Goal: Task Accomplishment & Management: Manage account settings

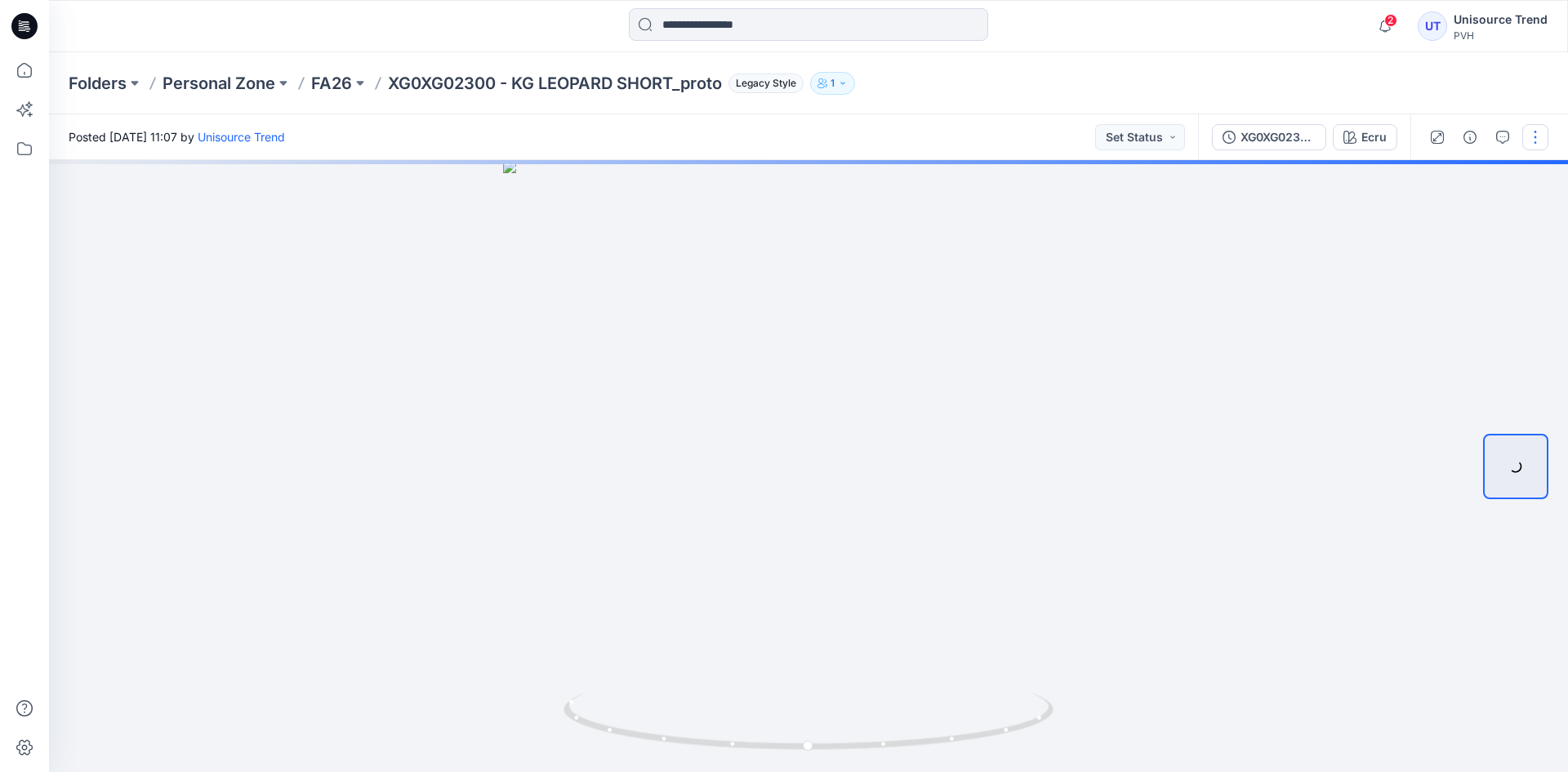
click at [1534, 140] on button "button" at bounding box center [1535, 137] width 26 height 26
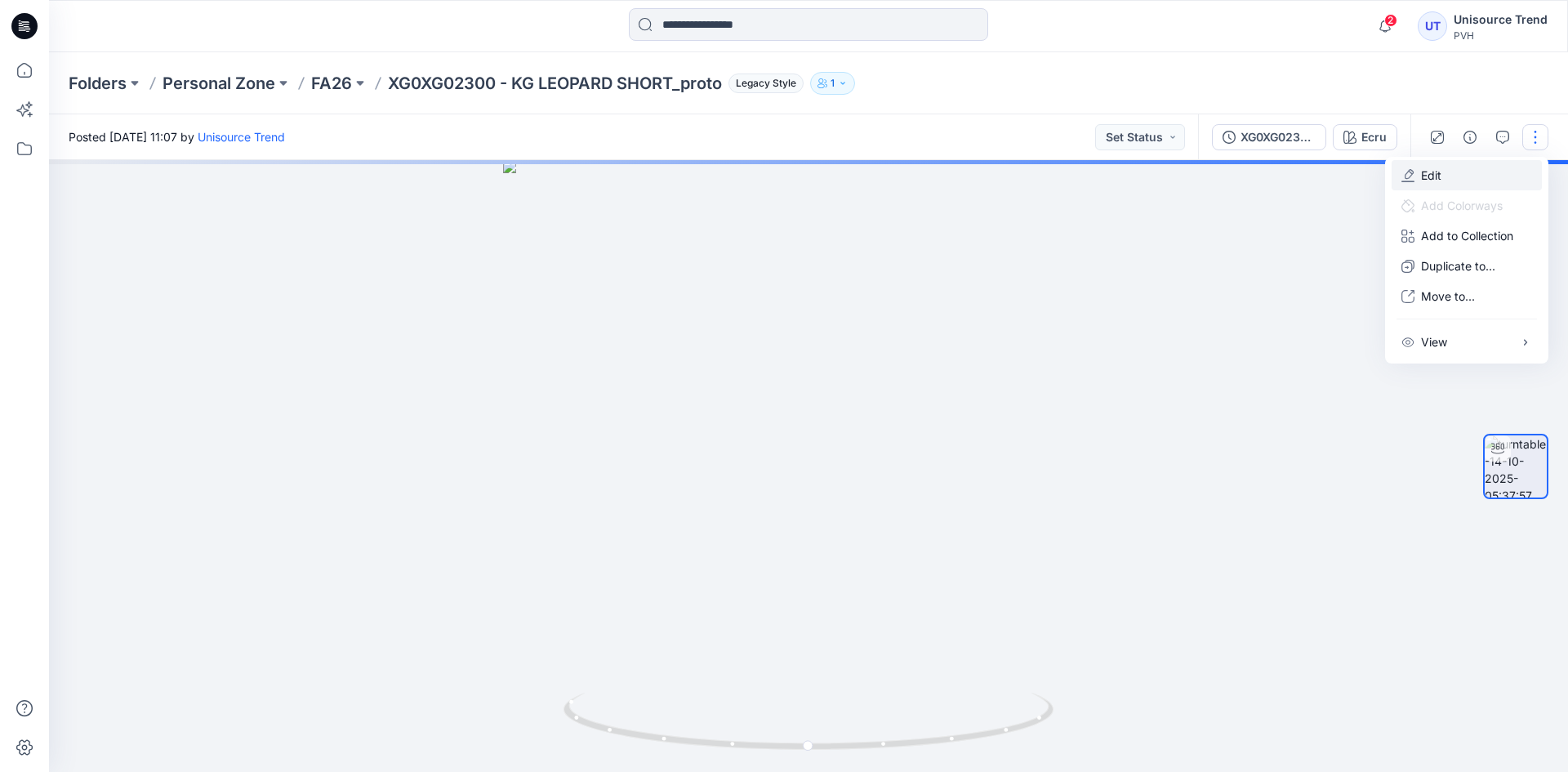
click at [1447, 172] on button "Edit" at bounding box center [1466, 175] width 150 height 30
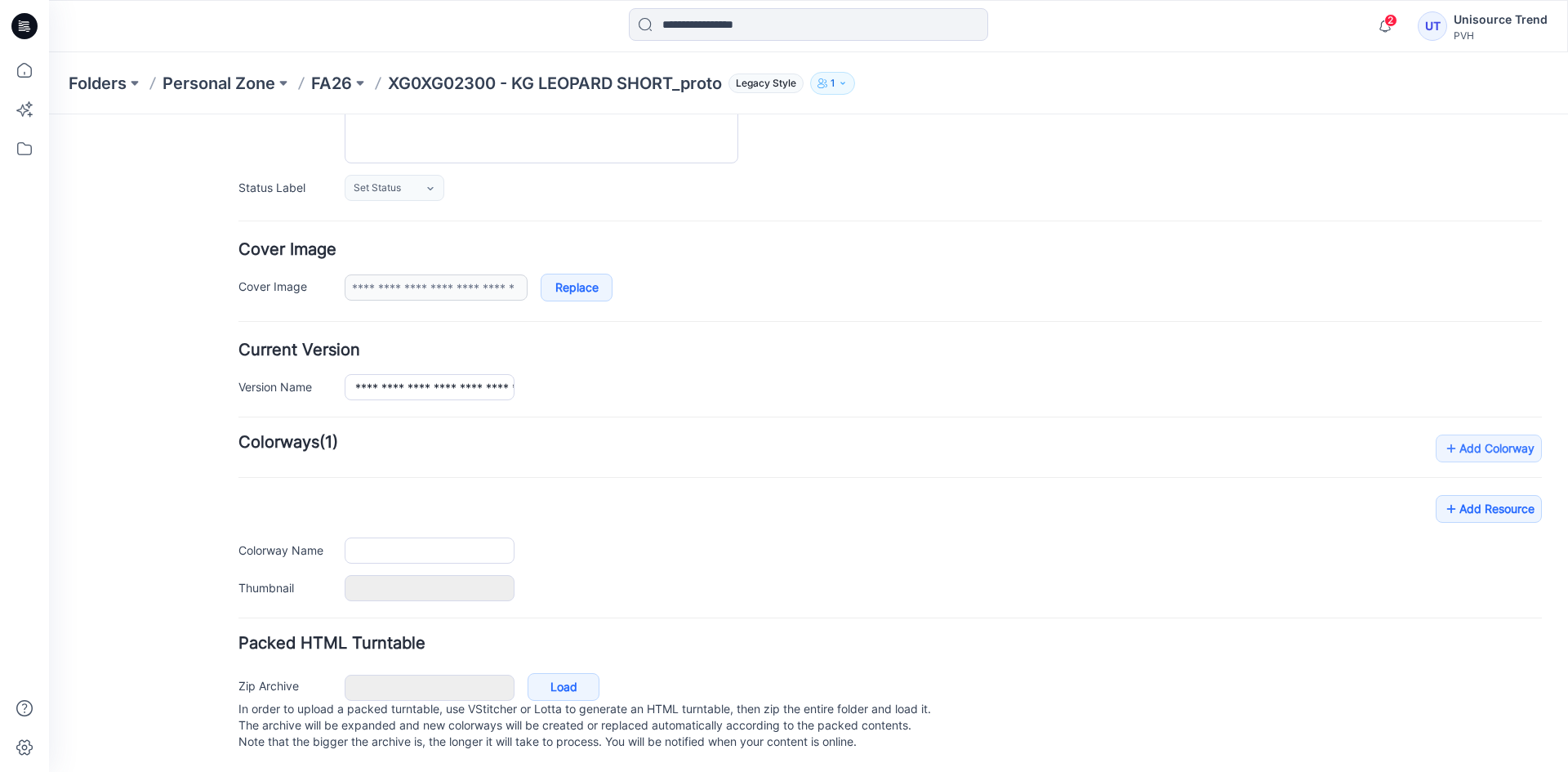
scroll to position [207, 0]
type input "**********"
type input "****"
type input "**********"
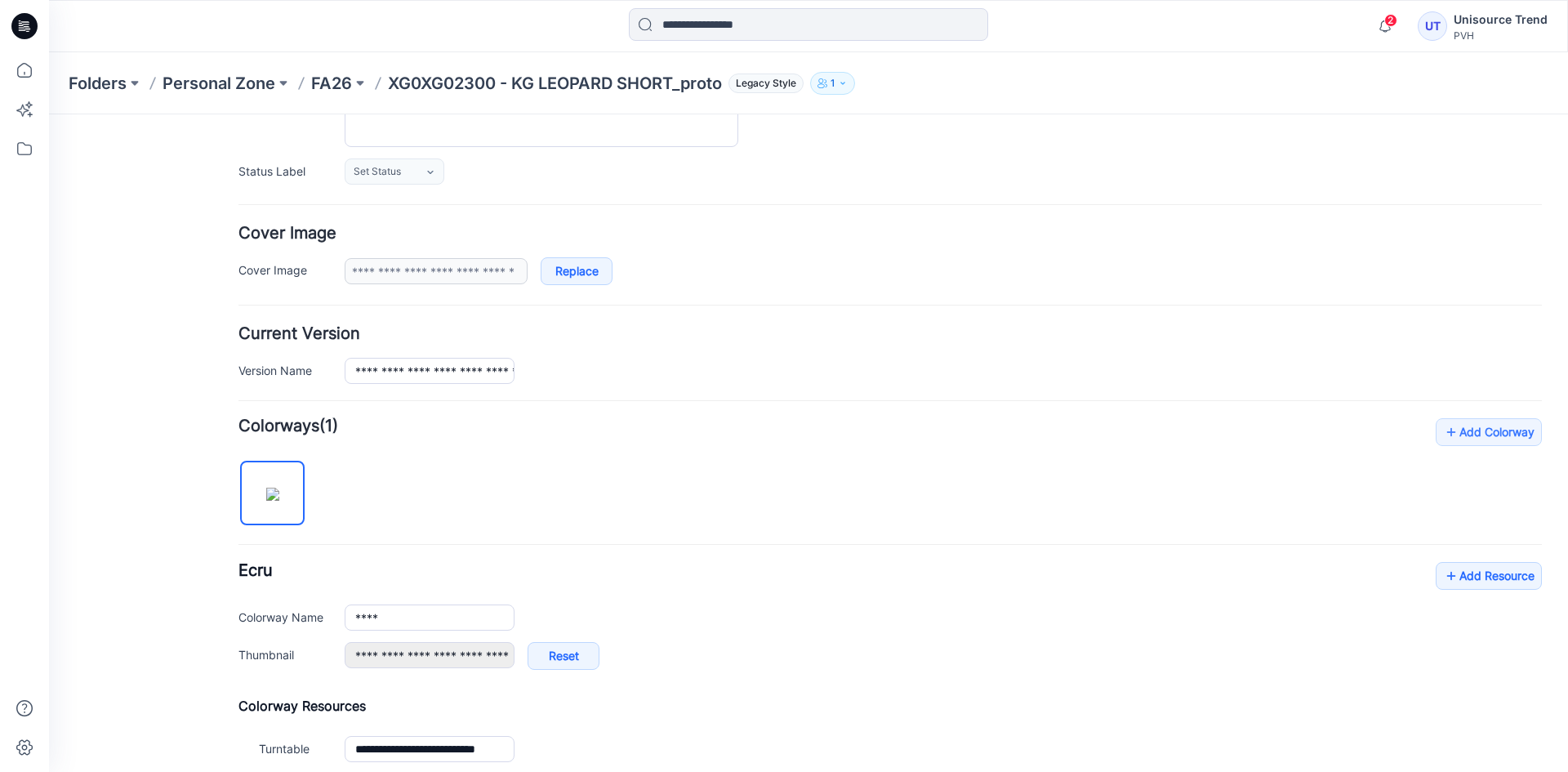
click at [143, 443] on div "General Cover Image Current Version Colorways Packed Turntable" at bounding box center [146, 432] width 130 height 1010
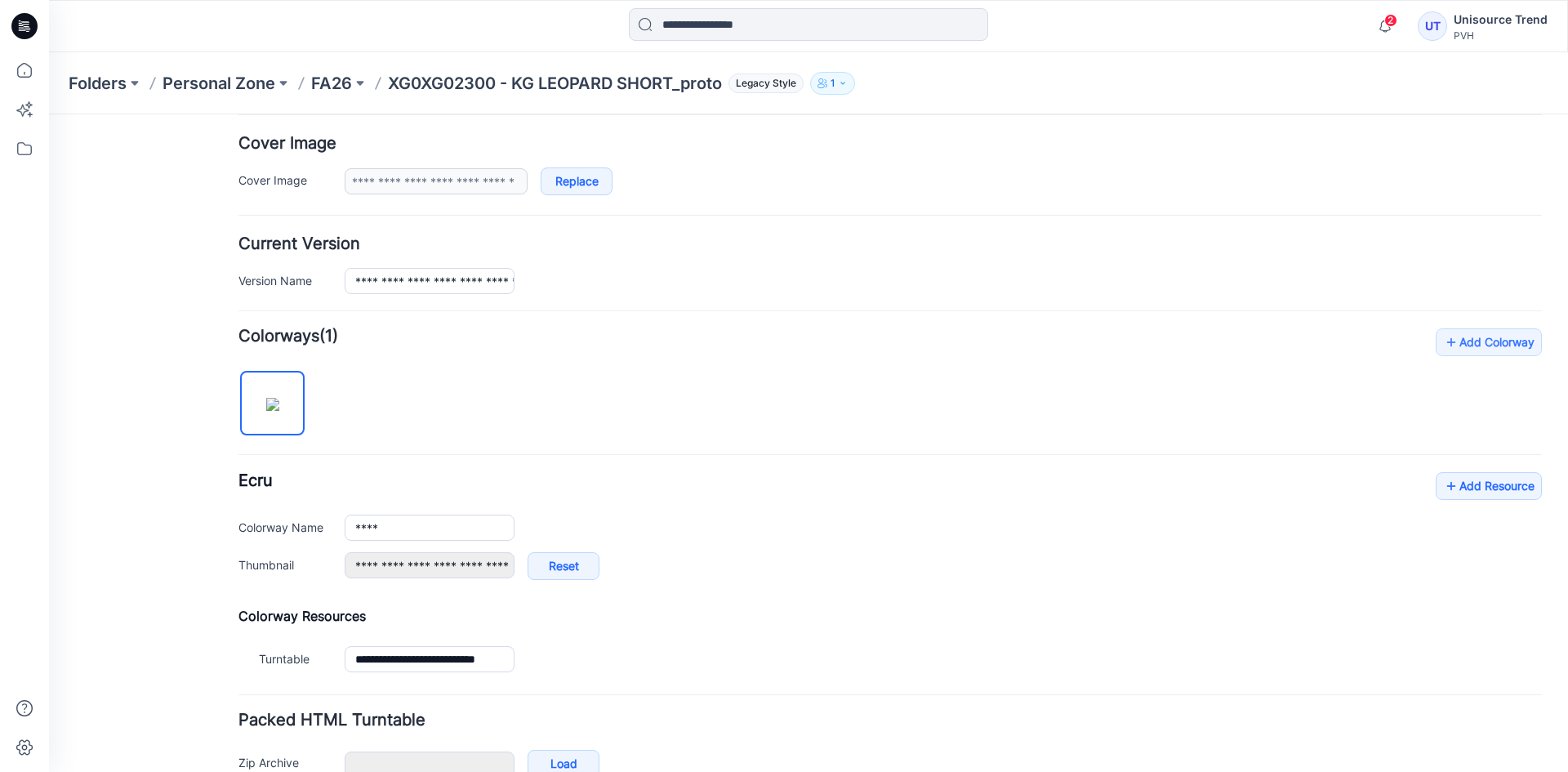
scroll to position [389, 0]
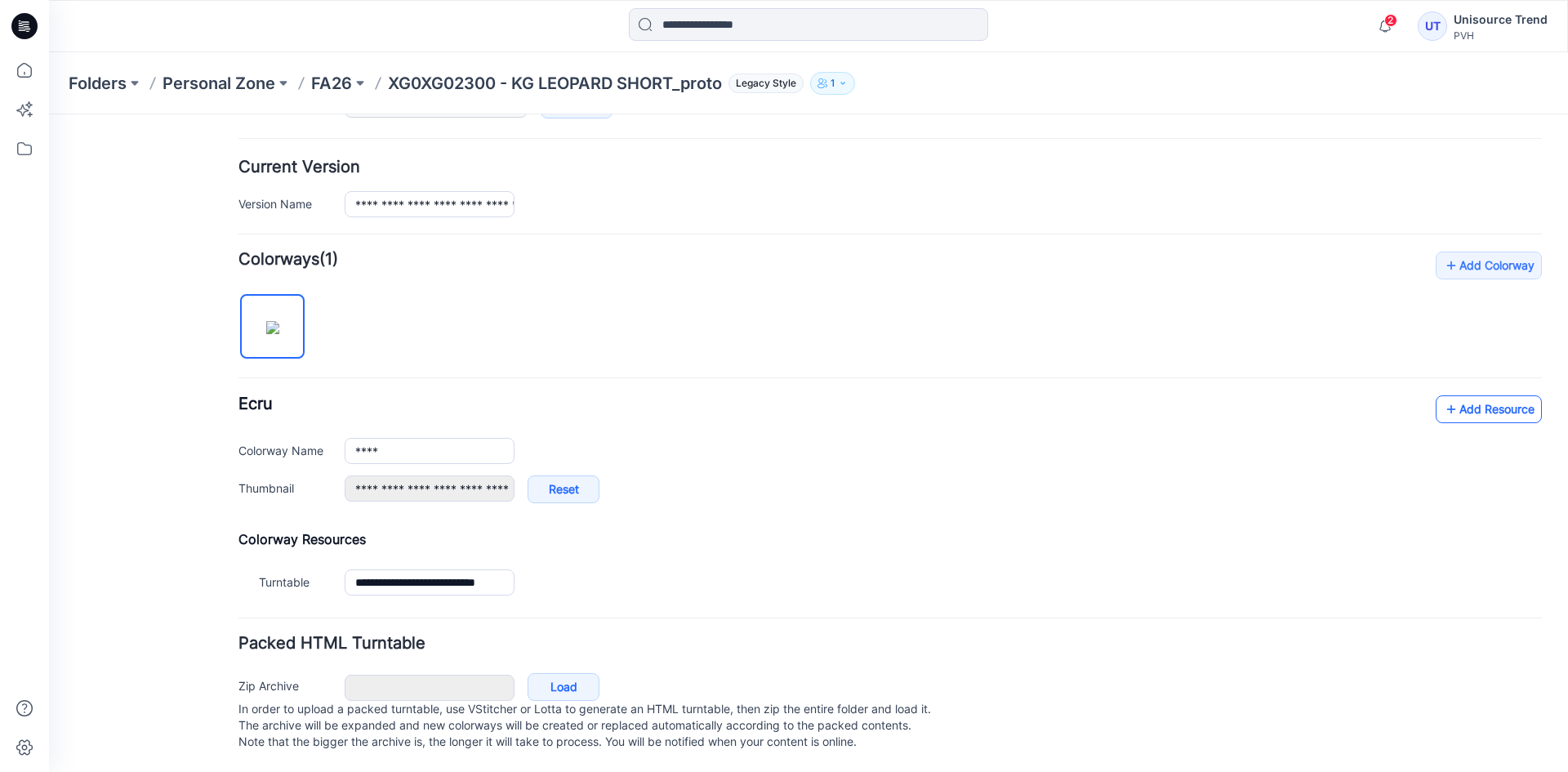
click at [1466, 396] on link "Add Resource" at bounding box center [1489, 409] width 106 height 28
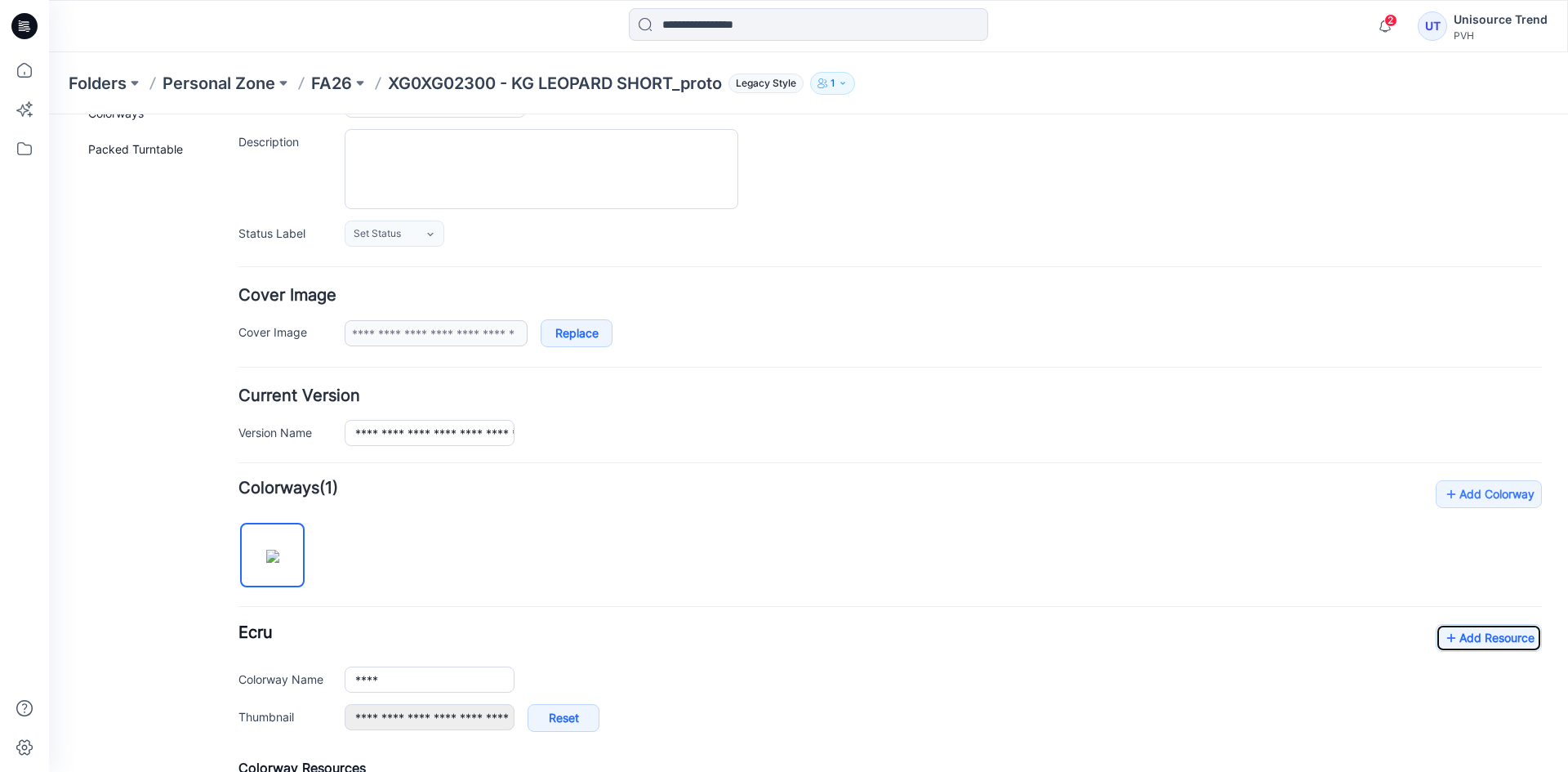
scroll to position [0, 0]
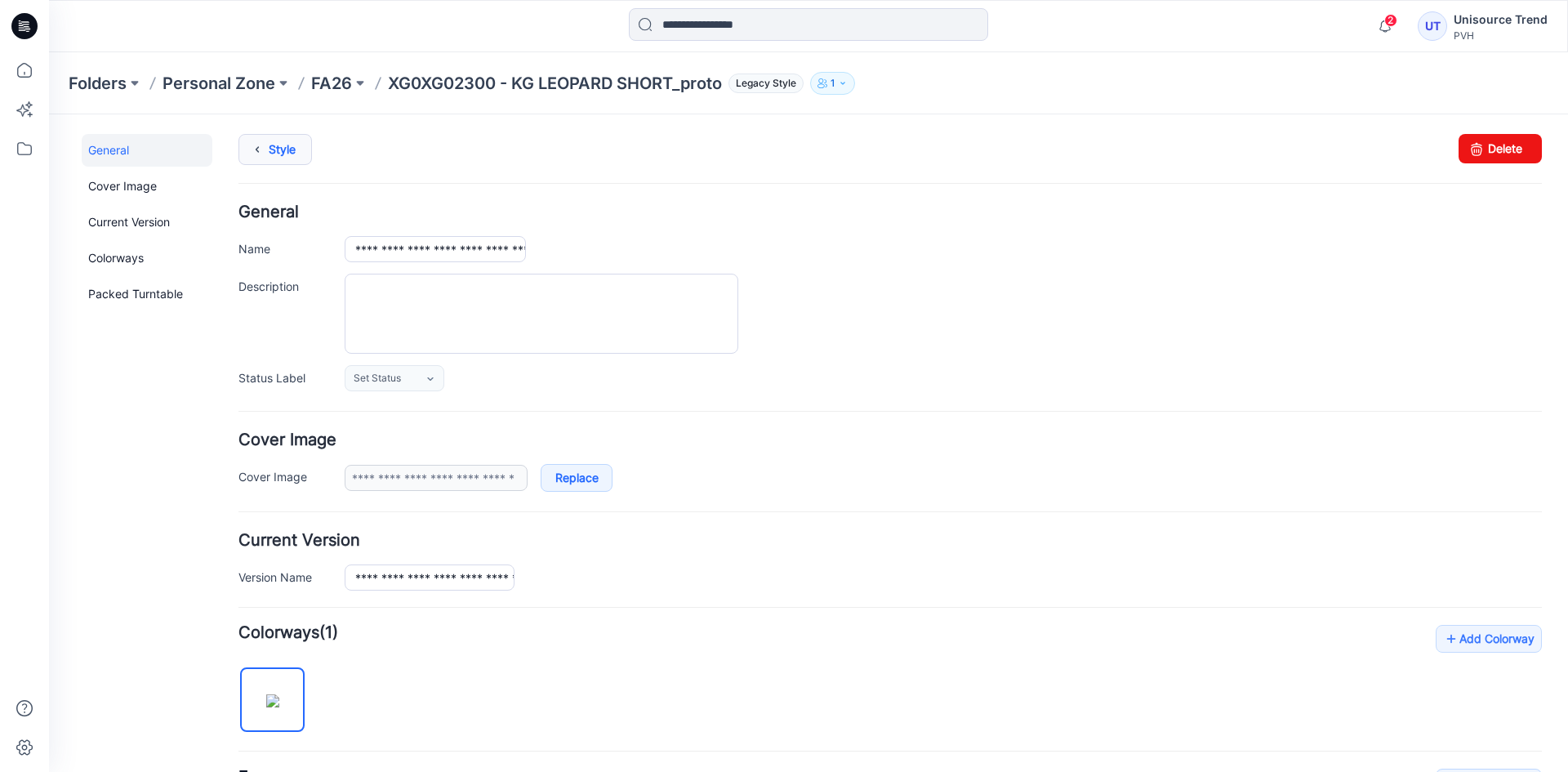
click at [277, 160] on link "Style" at bounding box center [275, 149] width 74 height 31
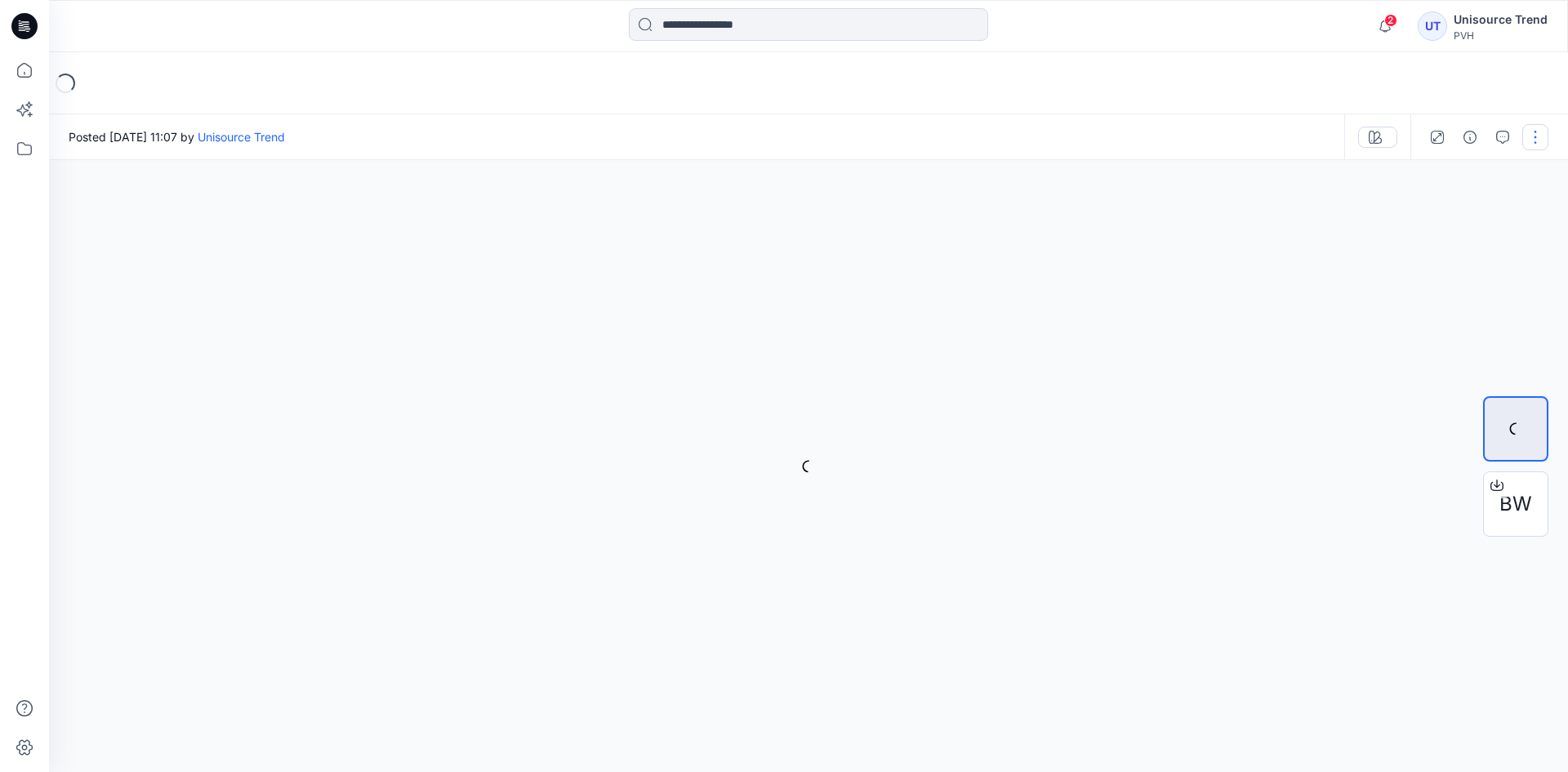
click at [1533, 145] on button "button" at bounding box center [1535, 137] width 26 height 26
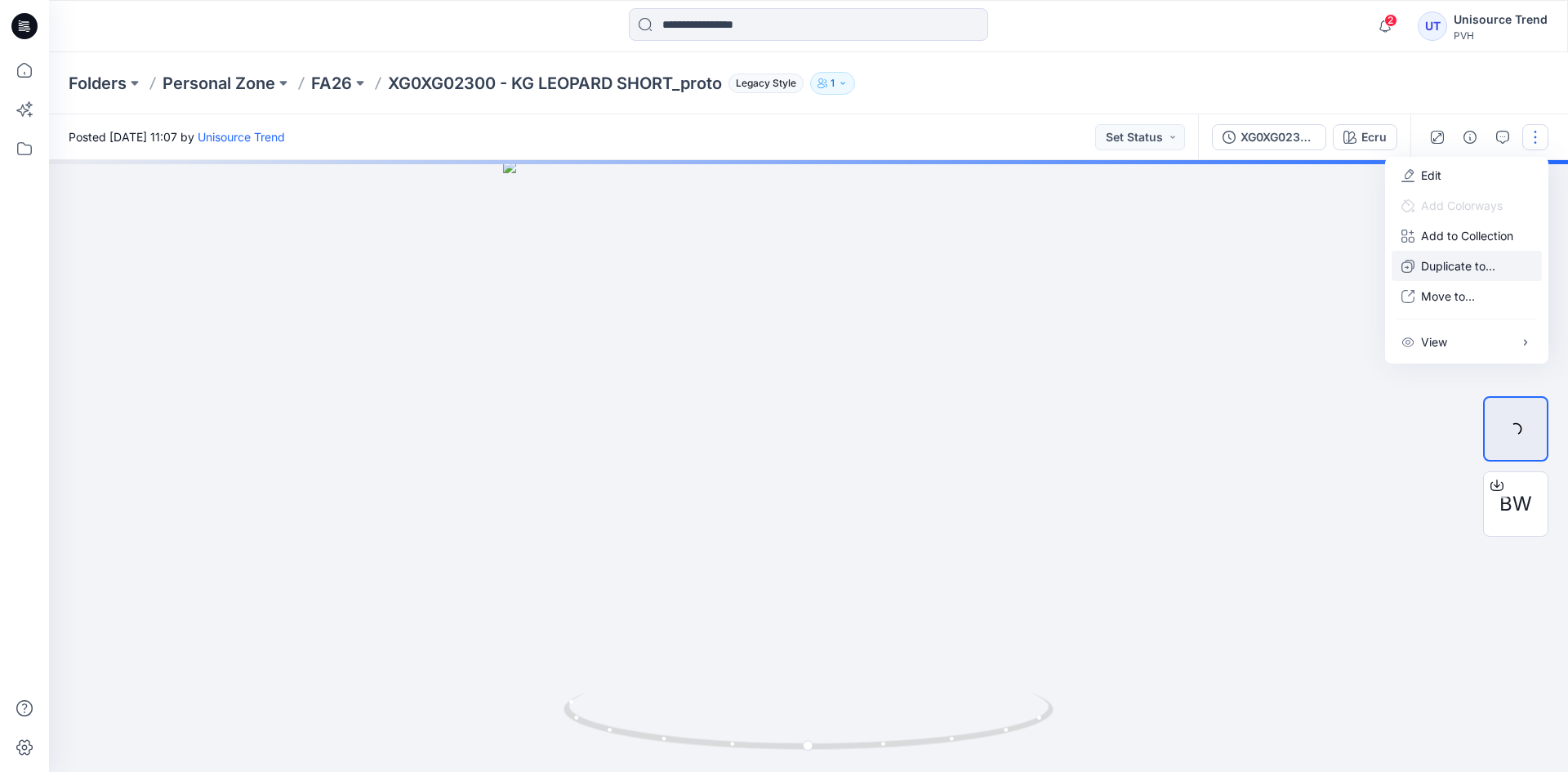
click at [1448, 264] on p "Duplicate to..." at bounding box center [1458, 265] width 75 height 17
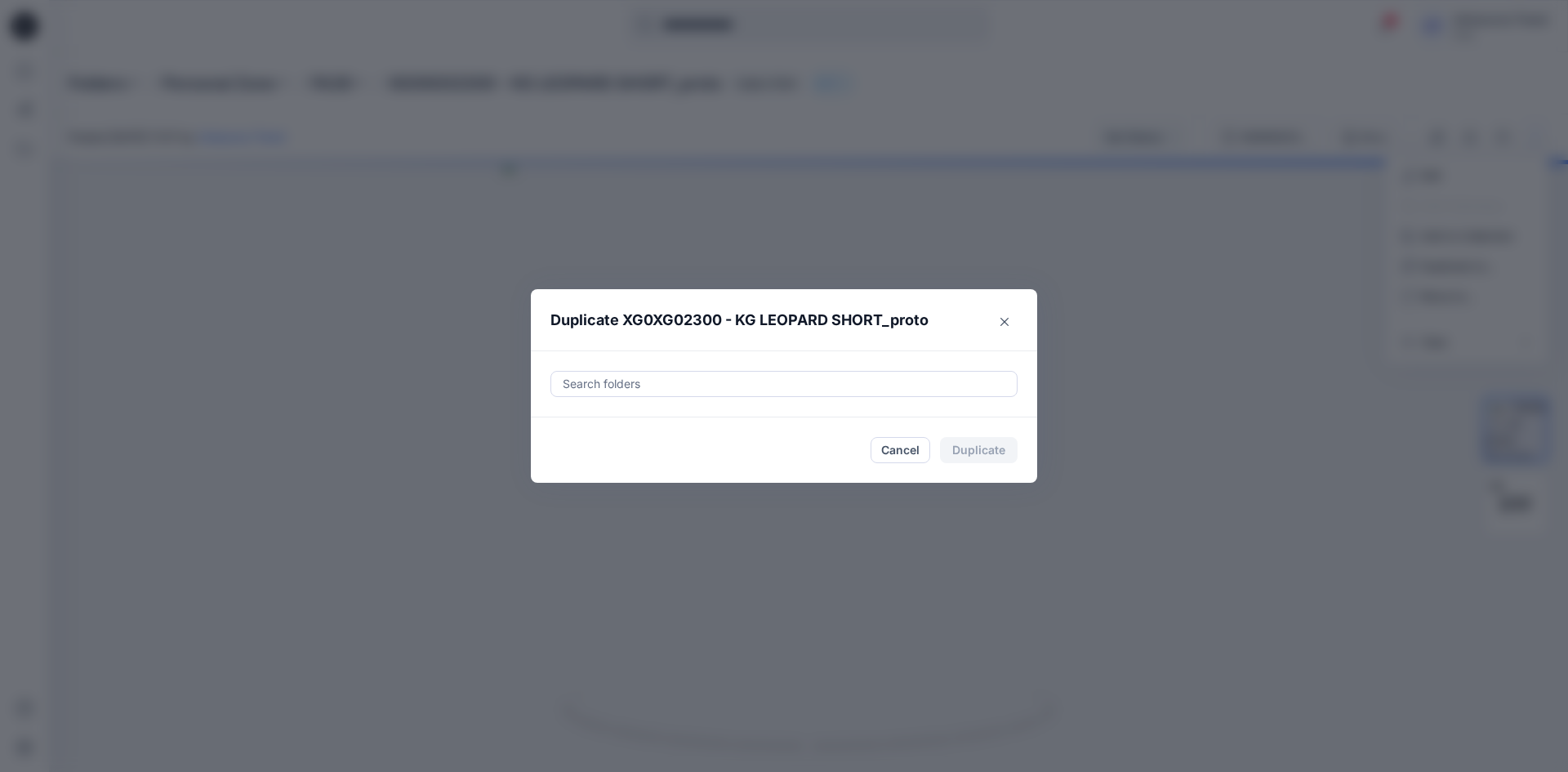
click at [861, 367] on div "Search folders" at bounding box center [783, 384] width 506 height 67
click at [916, 385] on div at bounding box center [784, 384] width 446 height 20
click at [575, 423] on div at bounding box center [574, 424] width 13 height 13
type input "********"
click at [540, 471] on footer "Cancel Duplicate" at bounding box center [783, 450] width 506 height 66
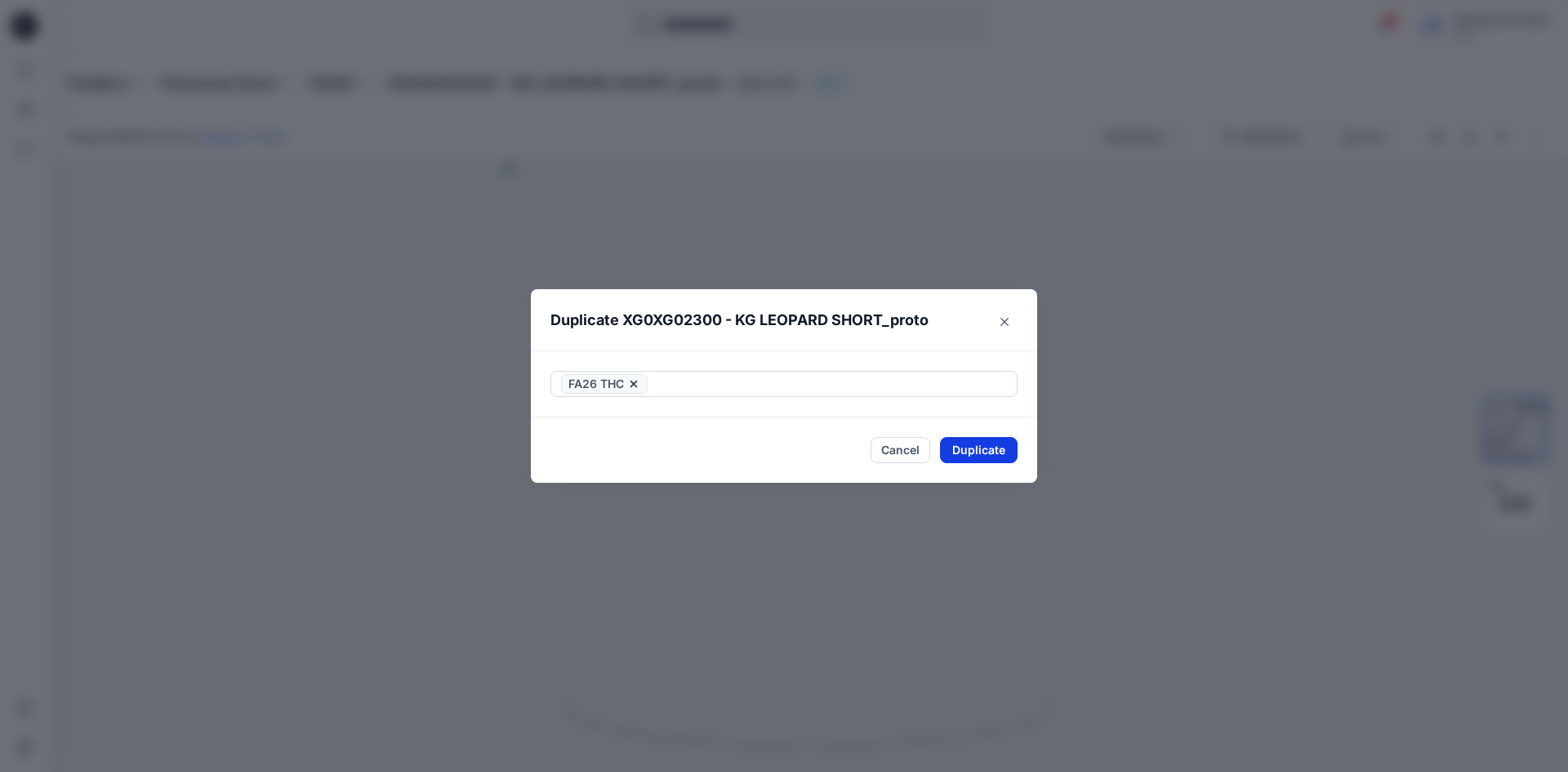
click at [969, 453] on button "Duplicate" at bounding box center [979, 450] width 78 height 26
click at [969, 451] on button "Close" at bounding box center [990, 450] width 53 height 26
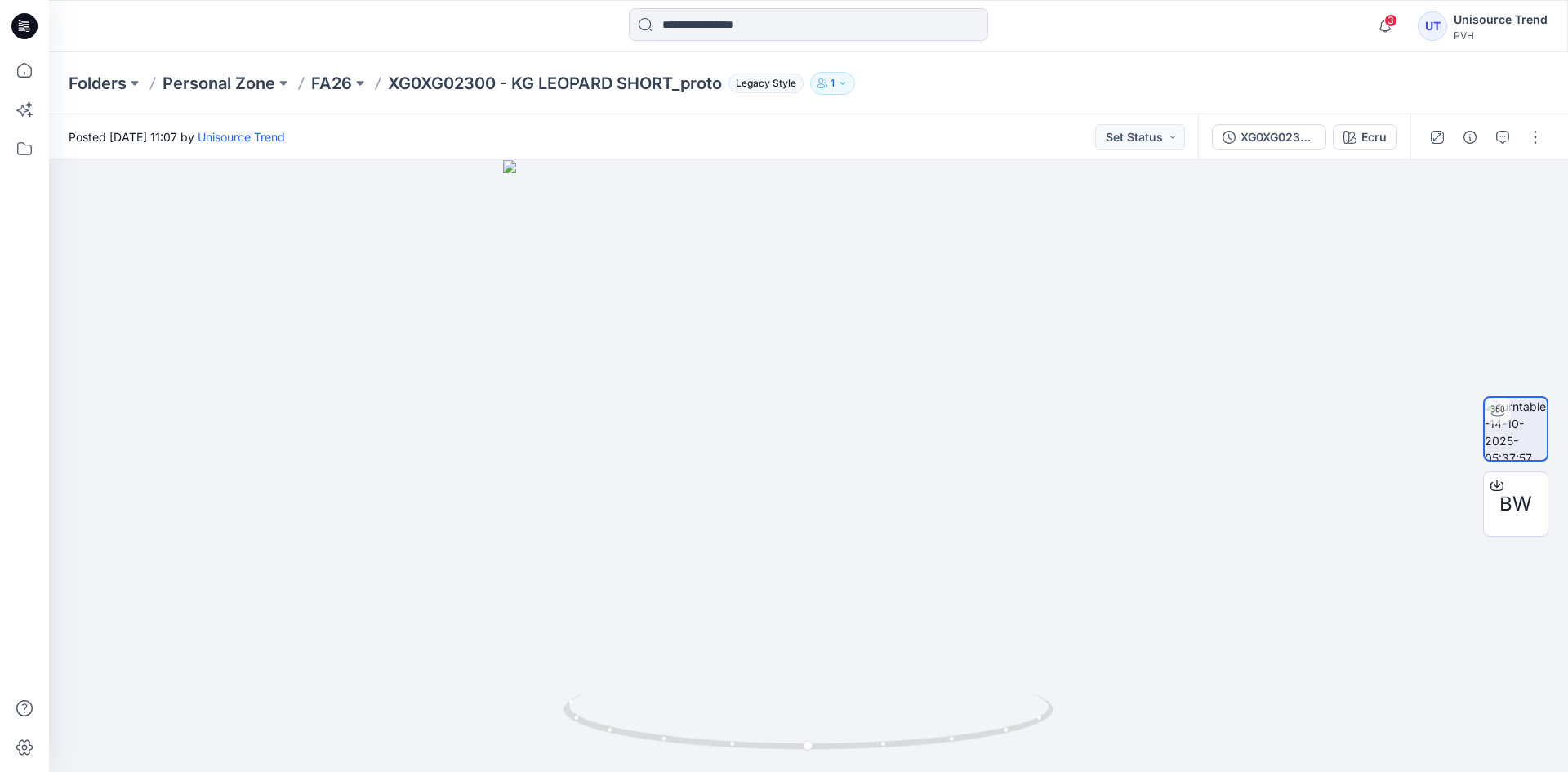
click at [29, 27] on icon at bounding box center [27, 26] width 7 height 1
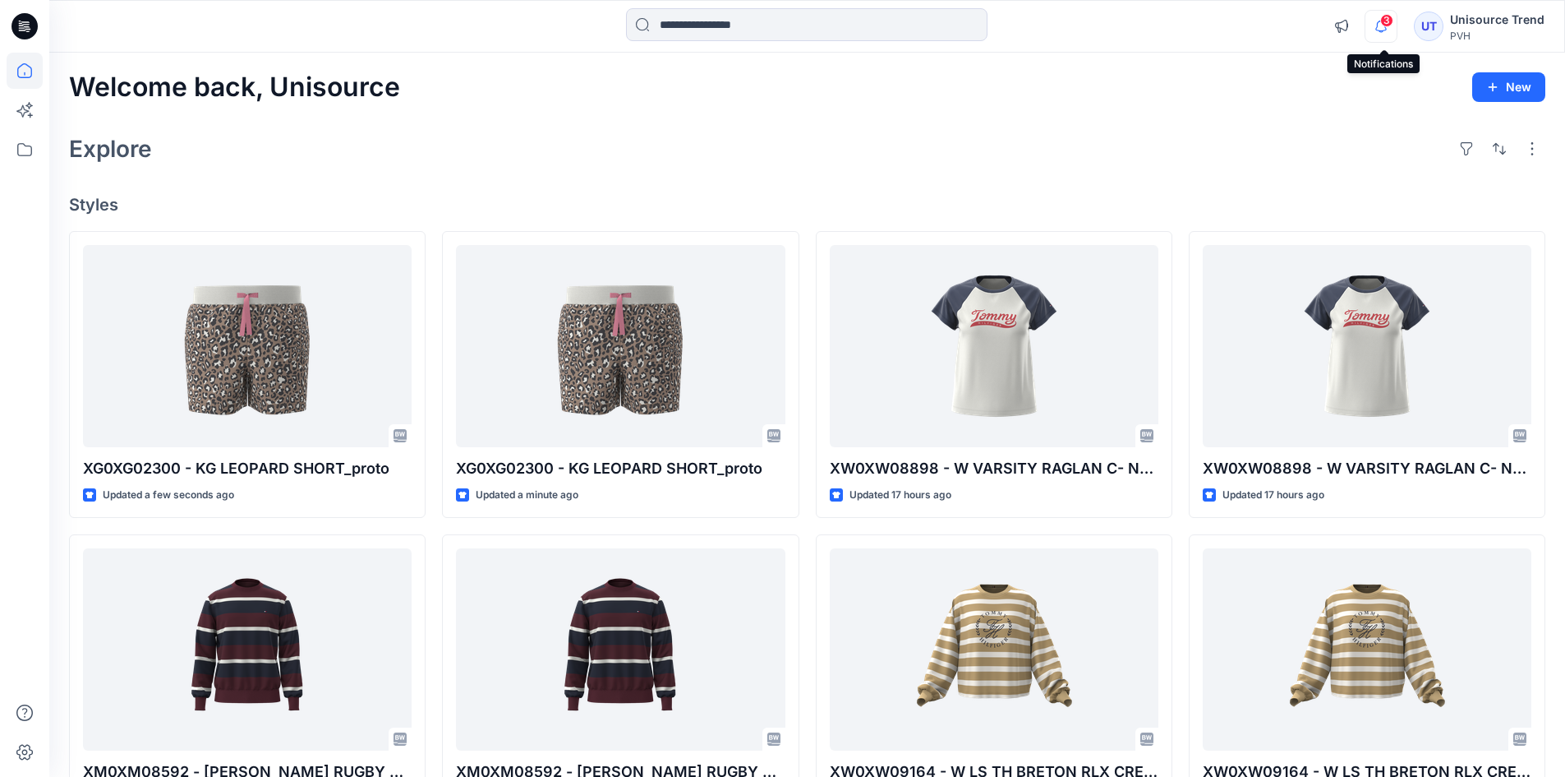
click at [1394, 28] on icon "button" at bounding box center [1381, 26] width 31 height 33
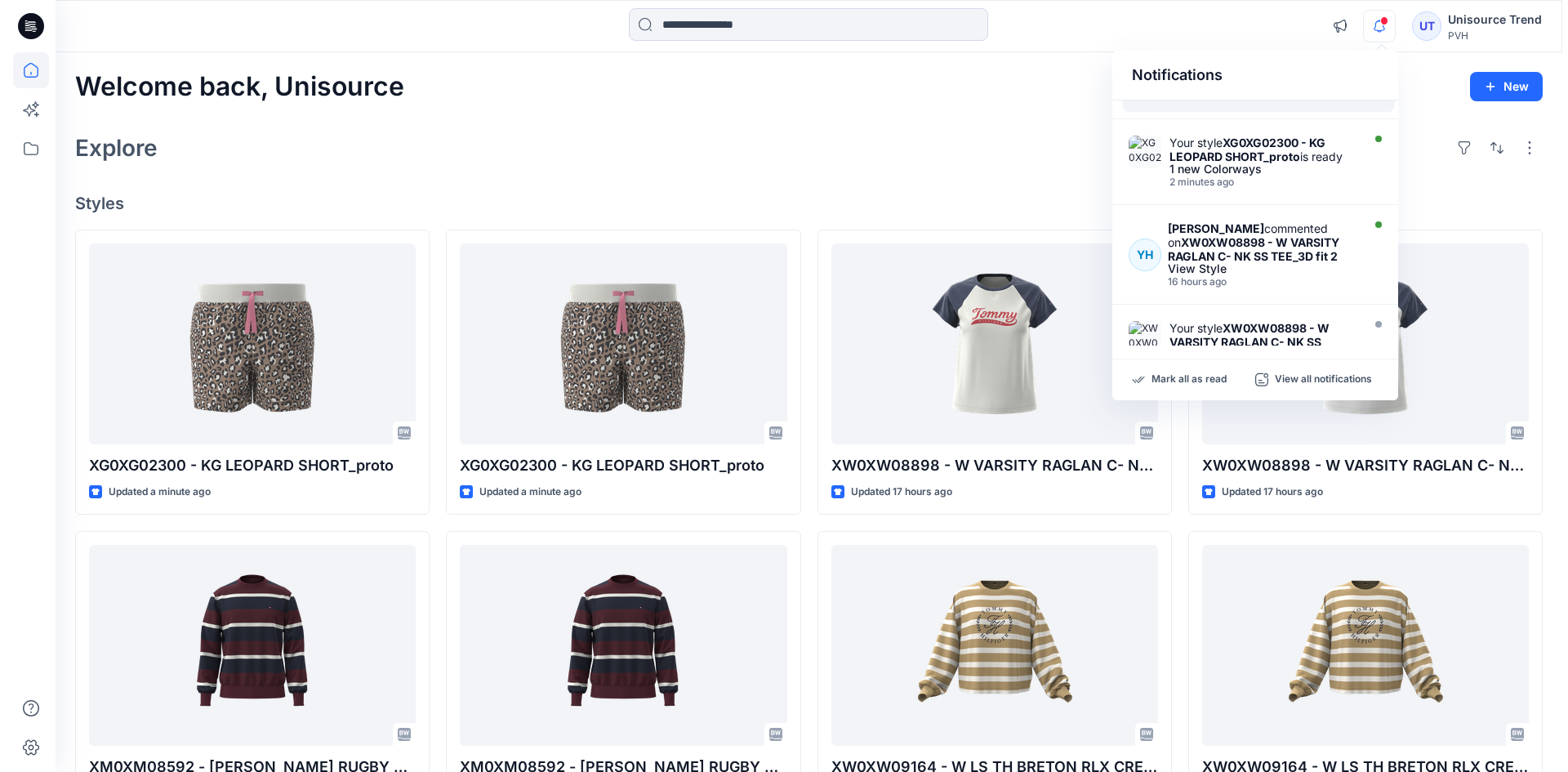
scroll to position [81, 0]
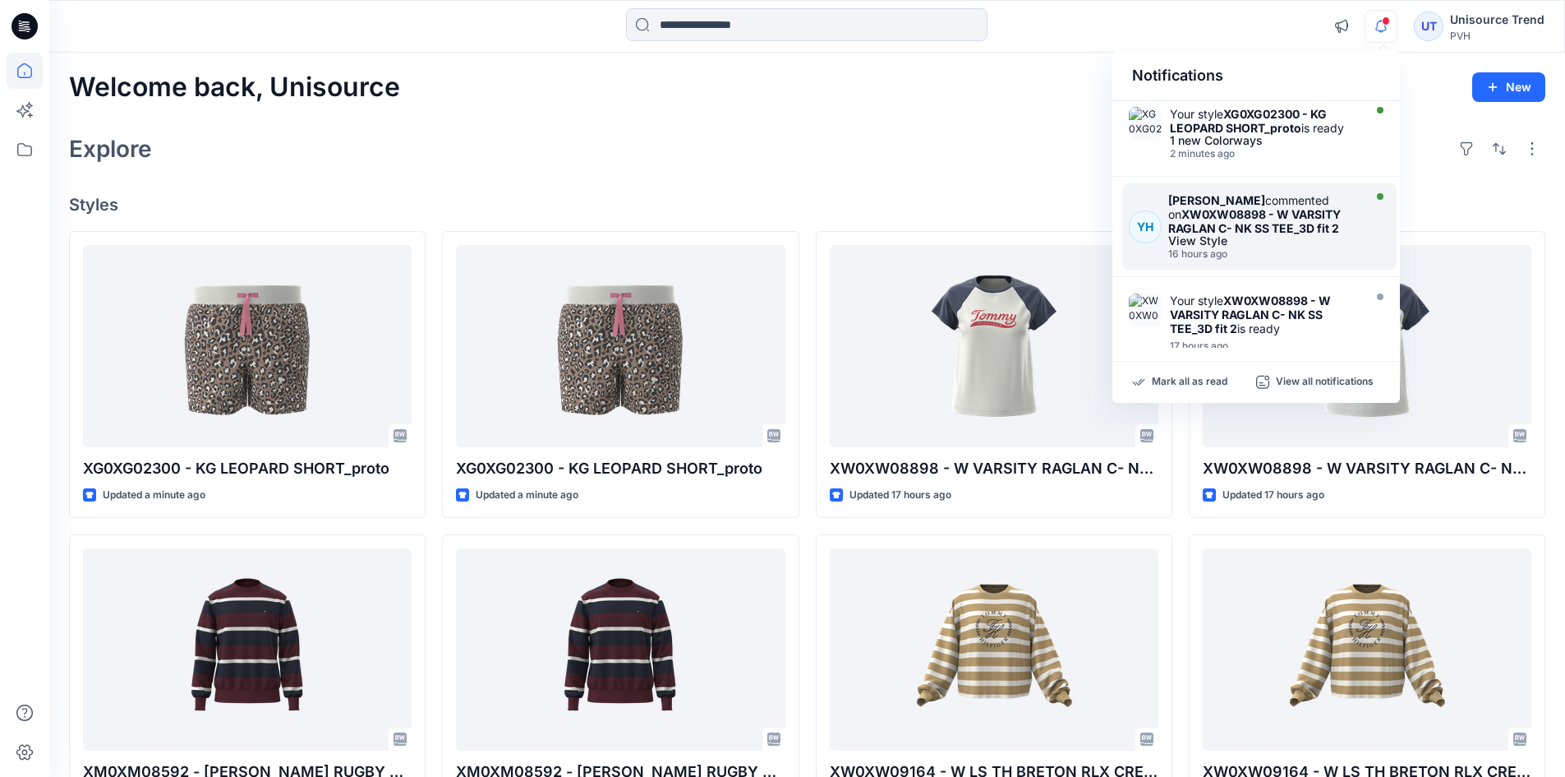
click at [1335, 260] on div "YH Yazmeen Hasan commented on XW0XW08898 - W VARSITY RAGLAN C- NK SS TEE_3D fit…" at bounding box center [1260, 226] width 274 height 86
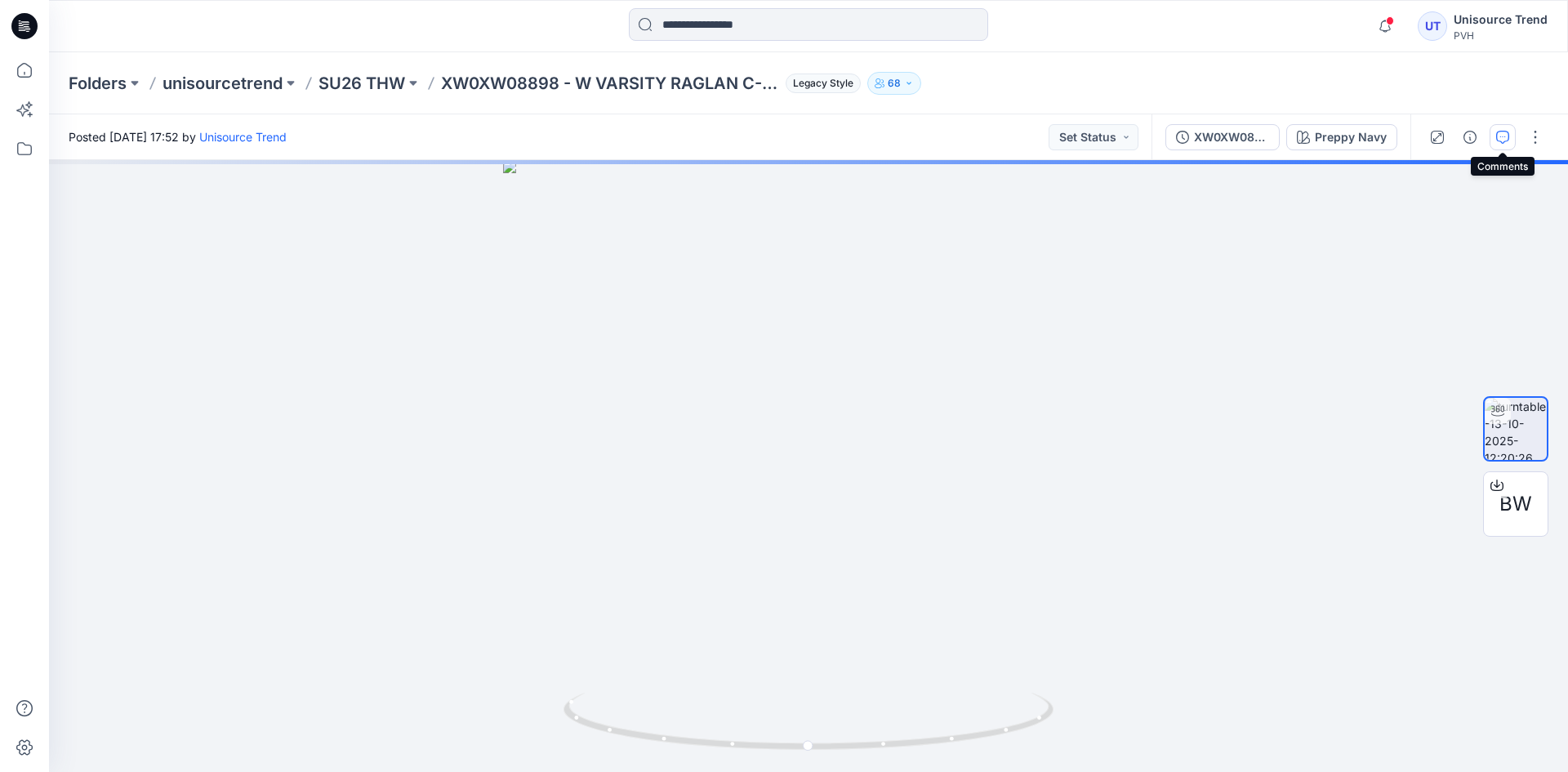
click at [1501, 136] on icon "button" at bounding box center [1501, 136] width 13 height 13
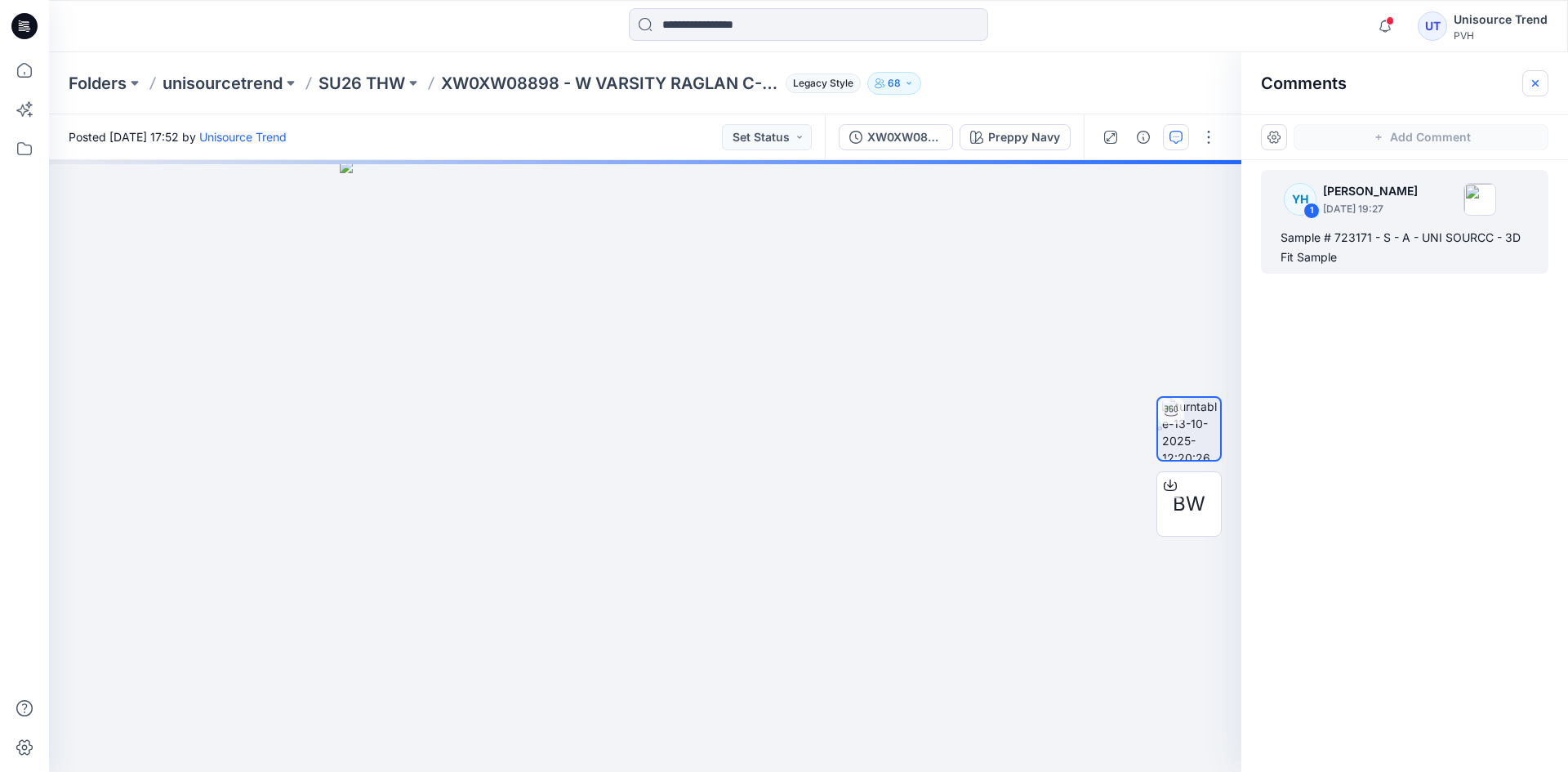
click at [1540, 83] on icon "button" at bounding box center [1534, 82] width 13 height 13
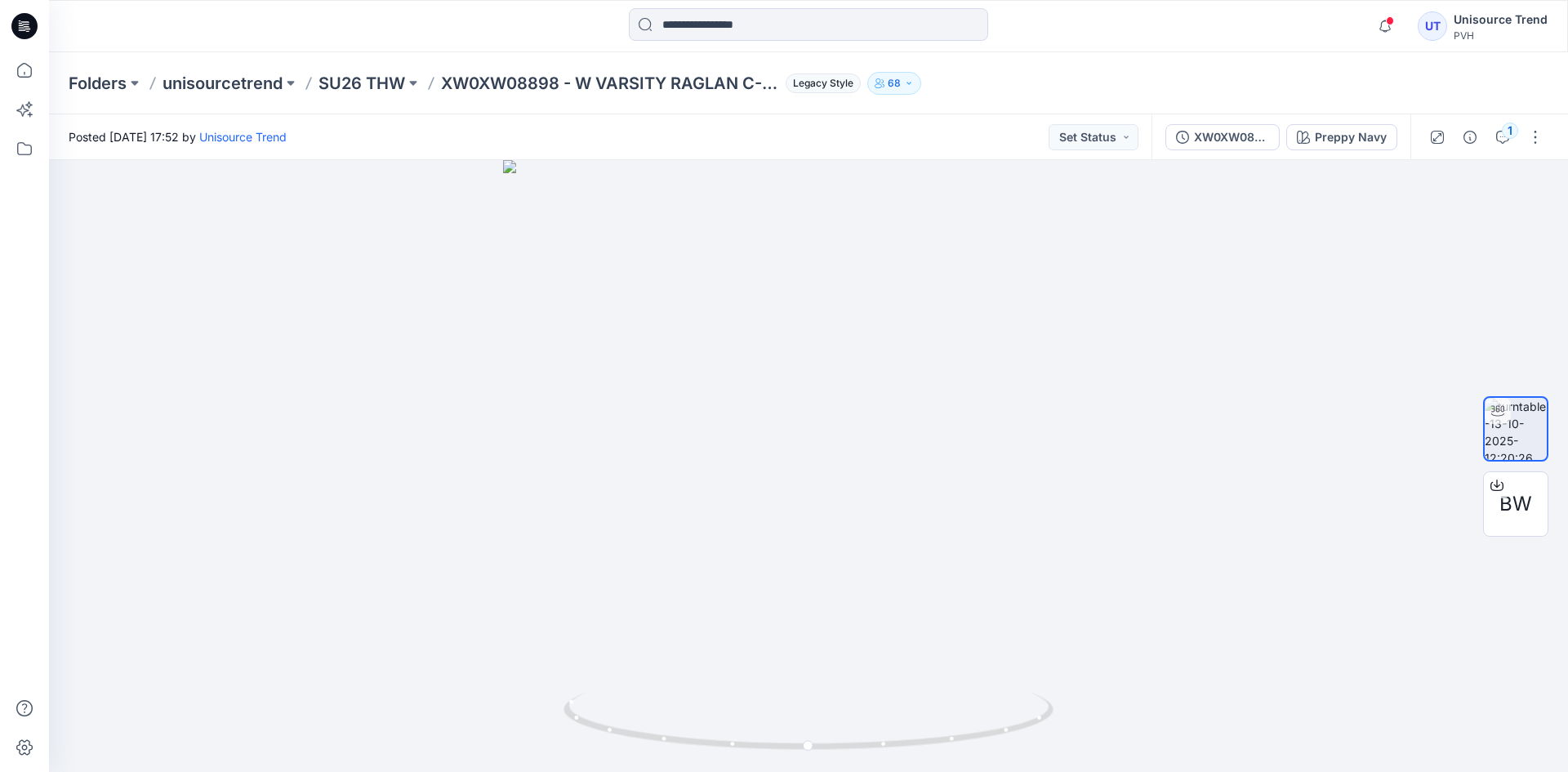
click at [31, 19] on icon at bounding box center [25, 26] width 26 height 26
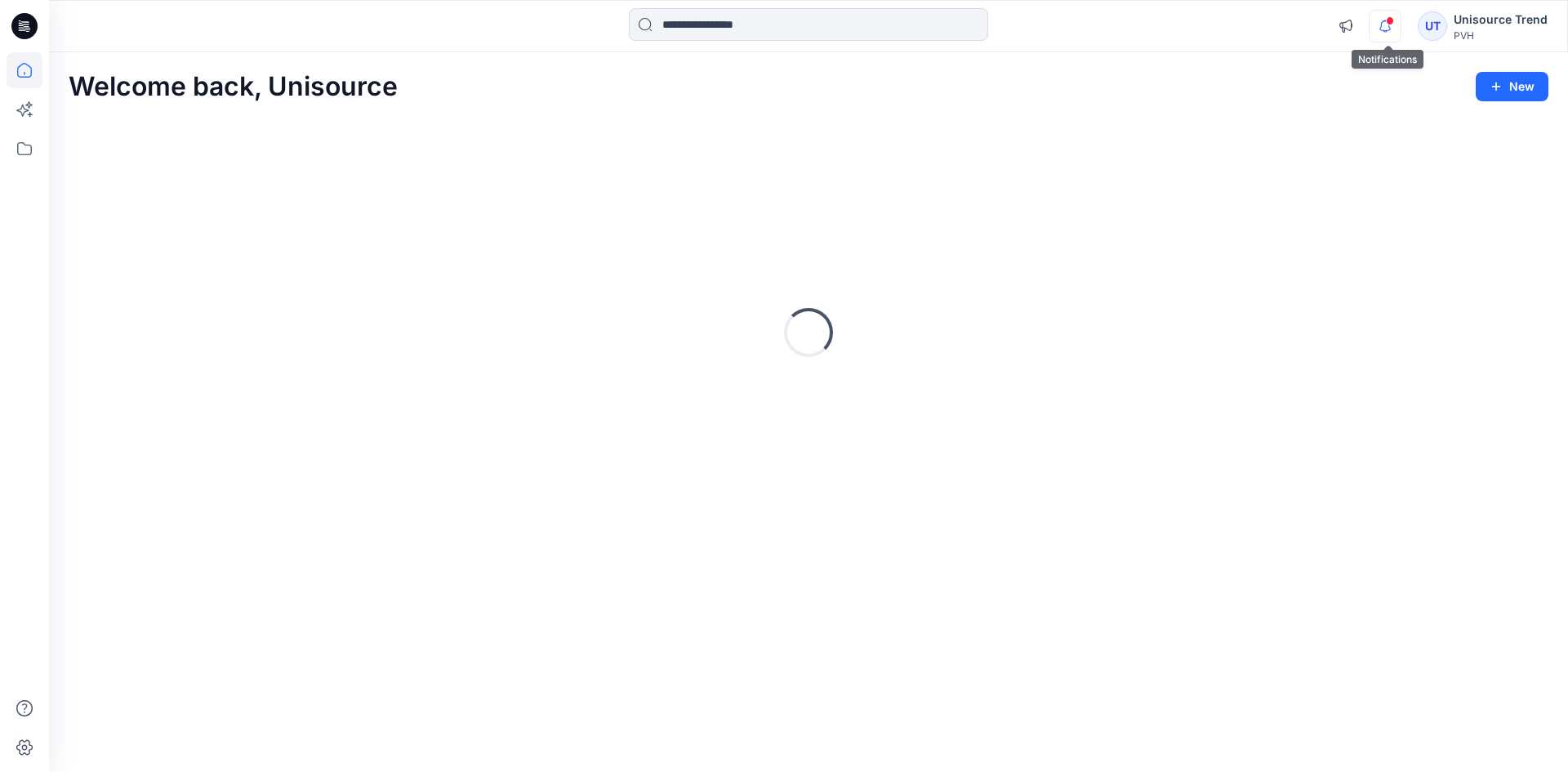
click at [1391, 26] on button "button" at bounding box center [1384, 26] width 33 height 33
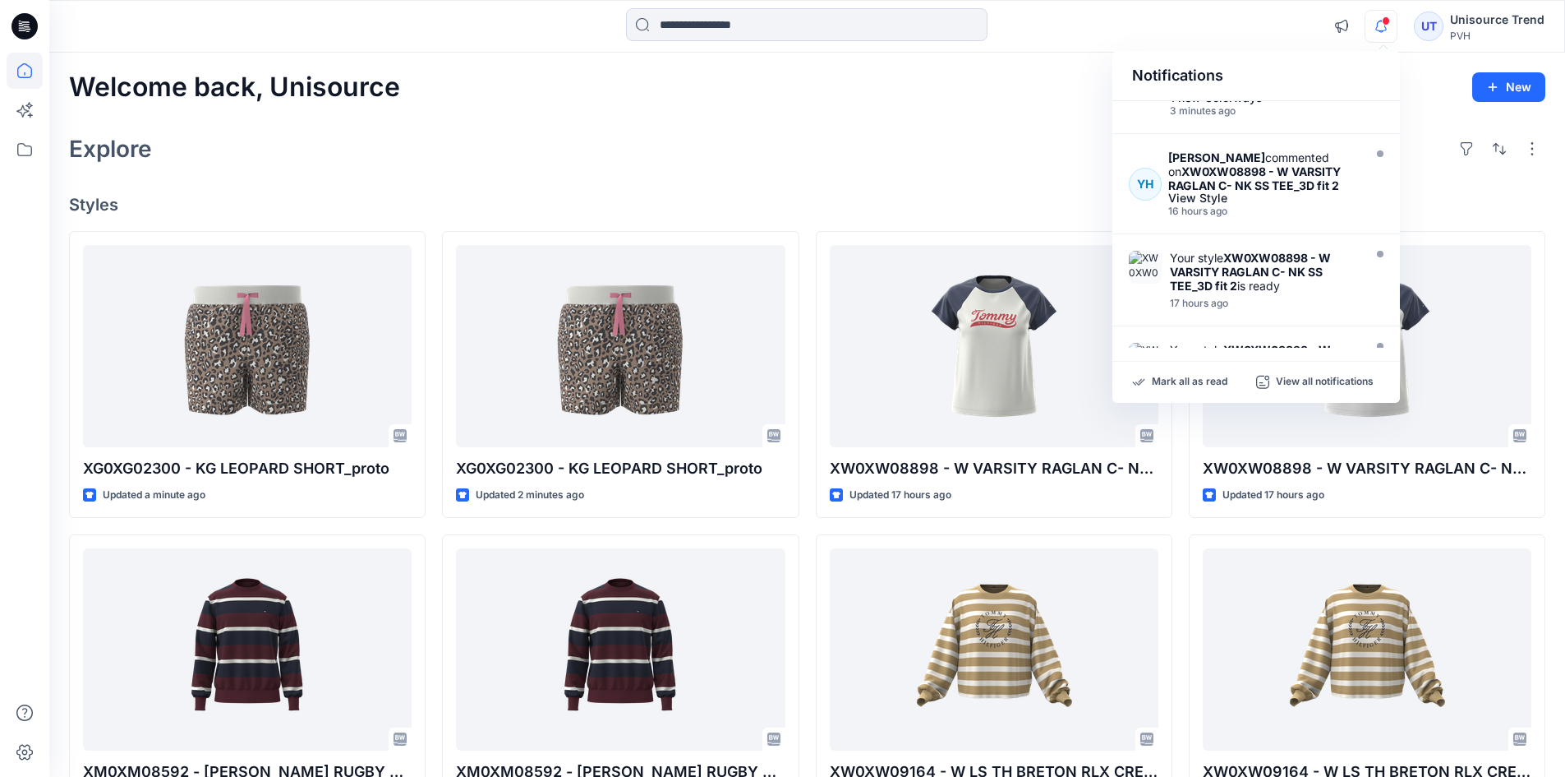
scroll to position [164, 0]
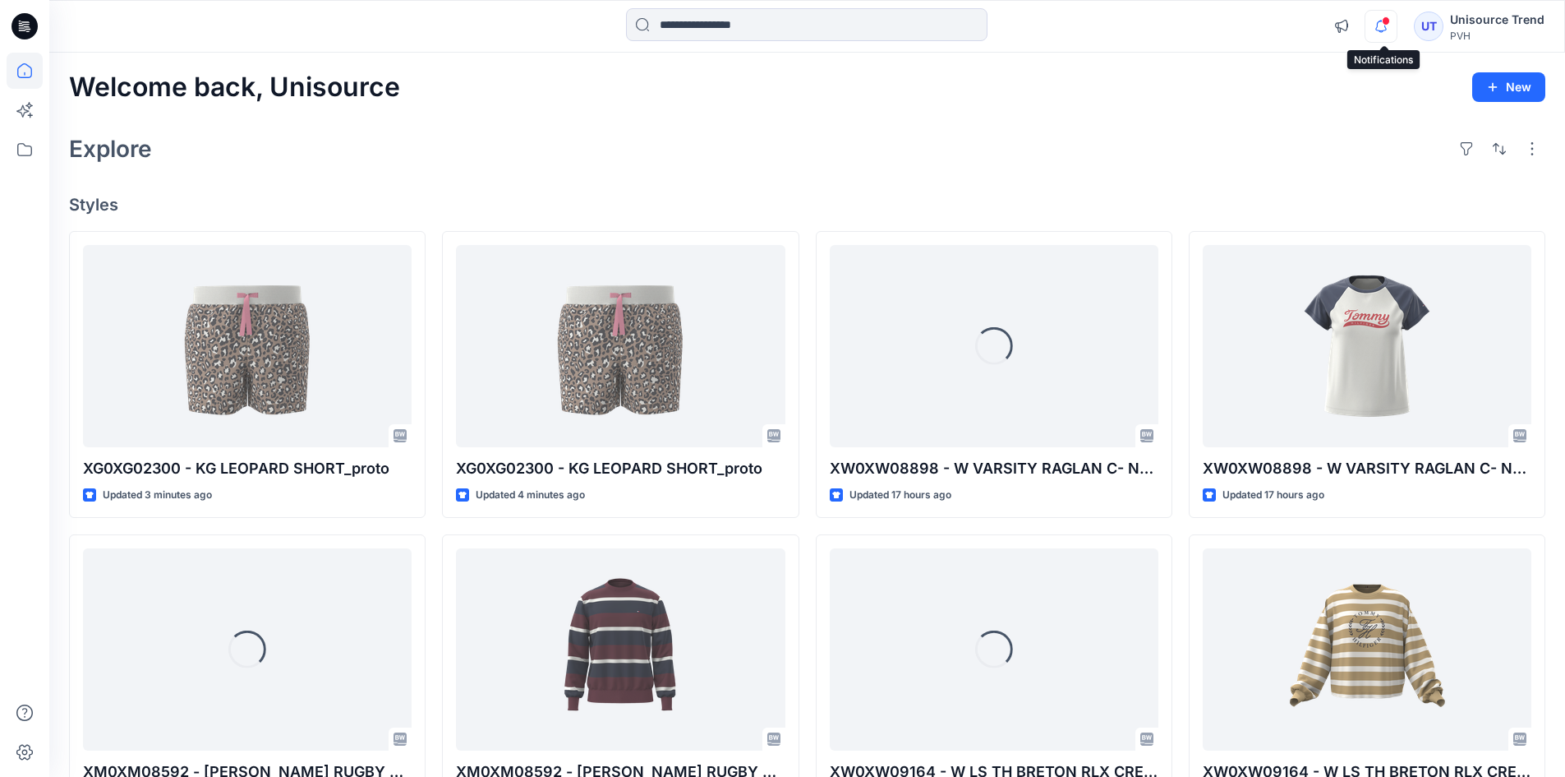
click at [1387, 27] on icon "button" at bounding box center [1382, 26] width 12 height 11
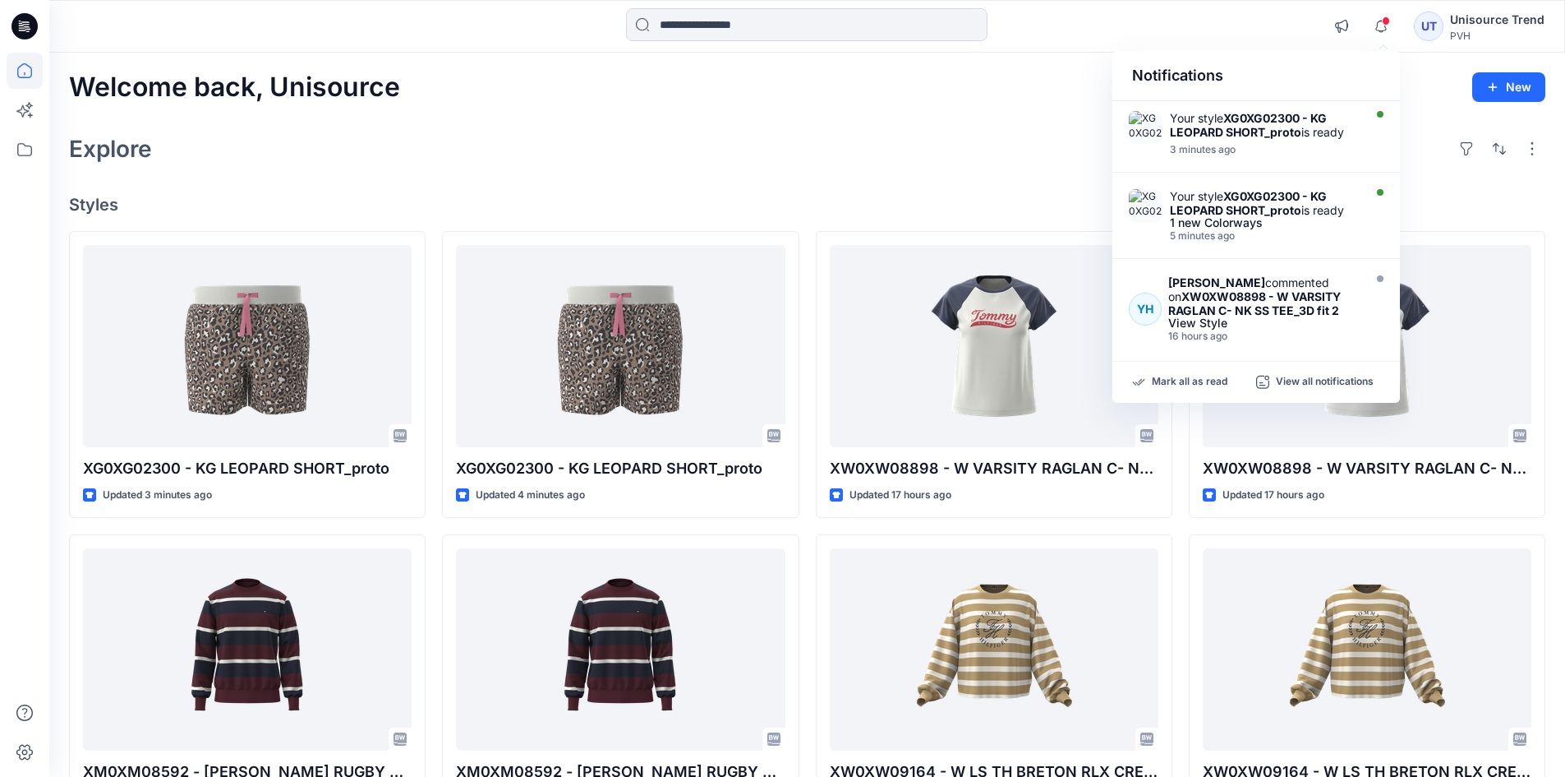
click at [1210, 373] on div "Mark all as read View all notifications" at bounding box center [1257, 382] width 288 height 41
click at [1203, 378] on p "Mark all as read" at bounding box center [1190, 382] width 76 height 15
click at [1040, 136] on div "Explore" at bounding box center [807, 148] width 1477 height 39
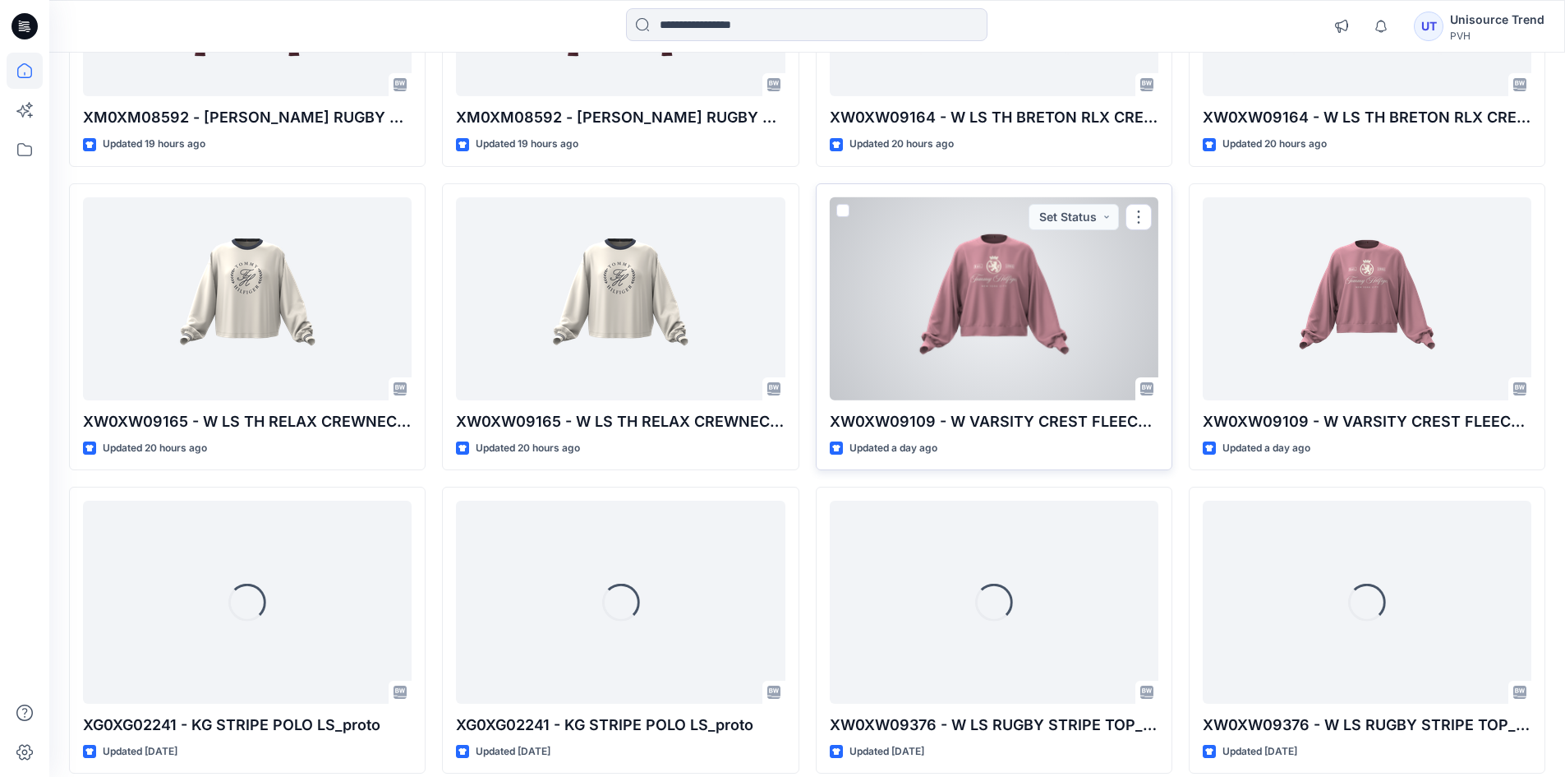
scroll to position [1002, 0]
